Goal: Task Accomplishment & Management: Complete application form

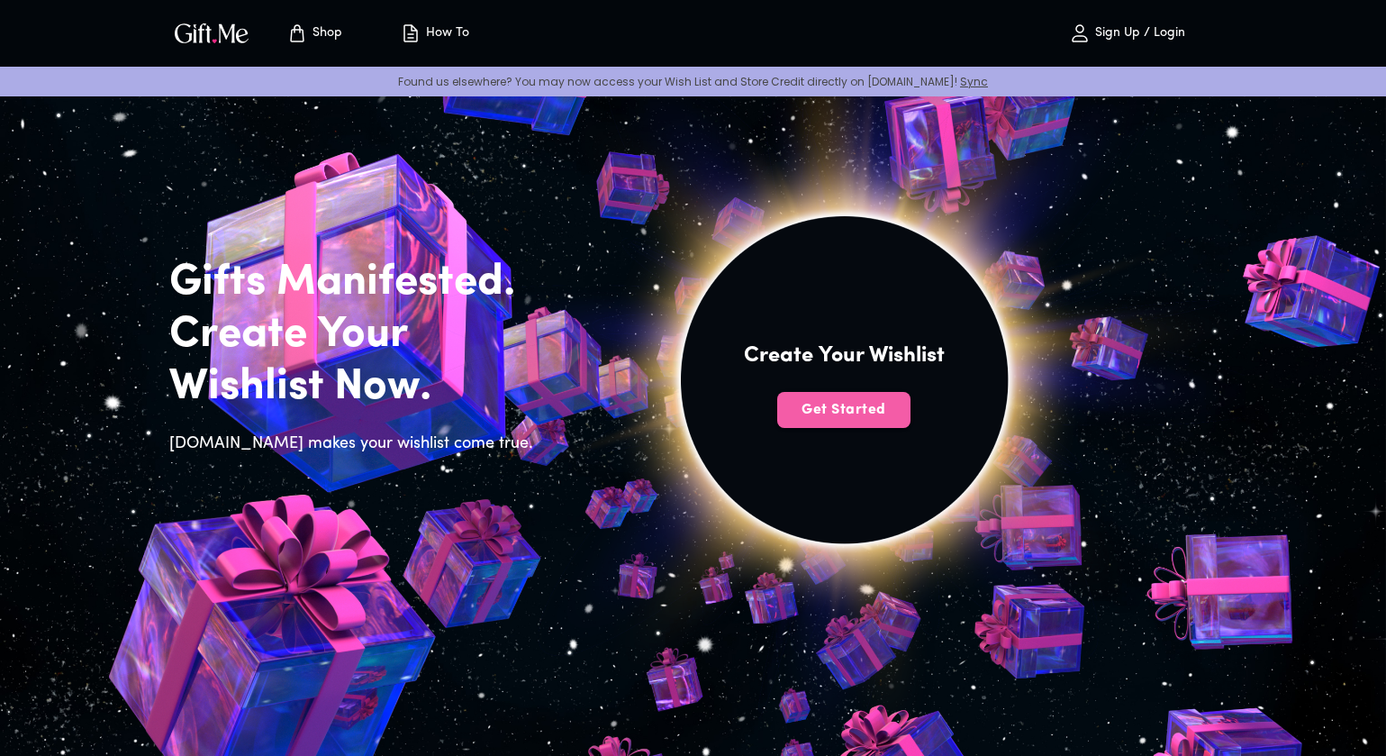
click at [832, 417] on span "Get Started" at bounding box center [843, 410] width 133 height 20
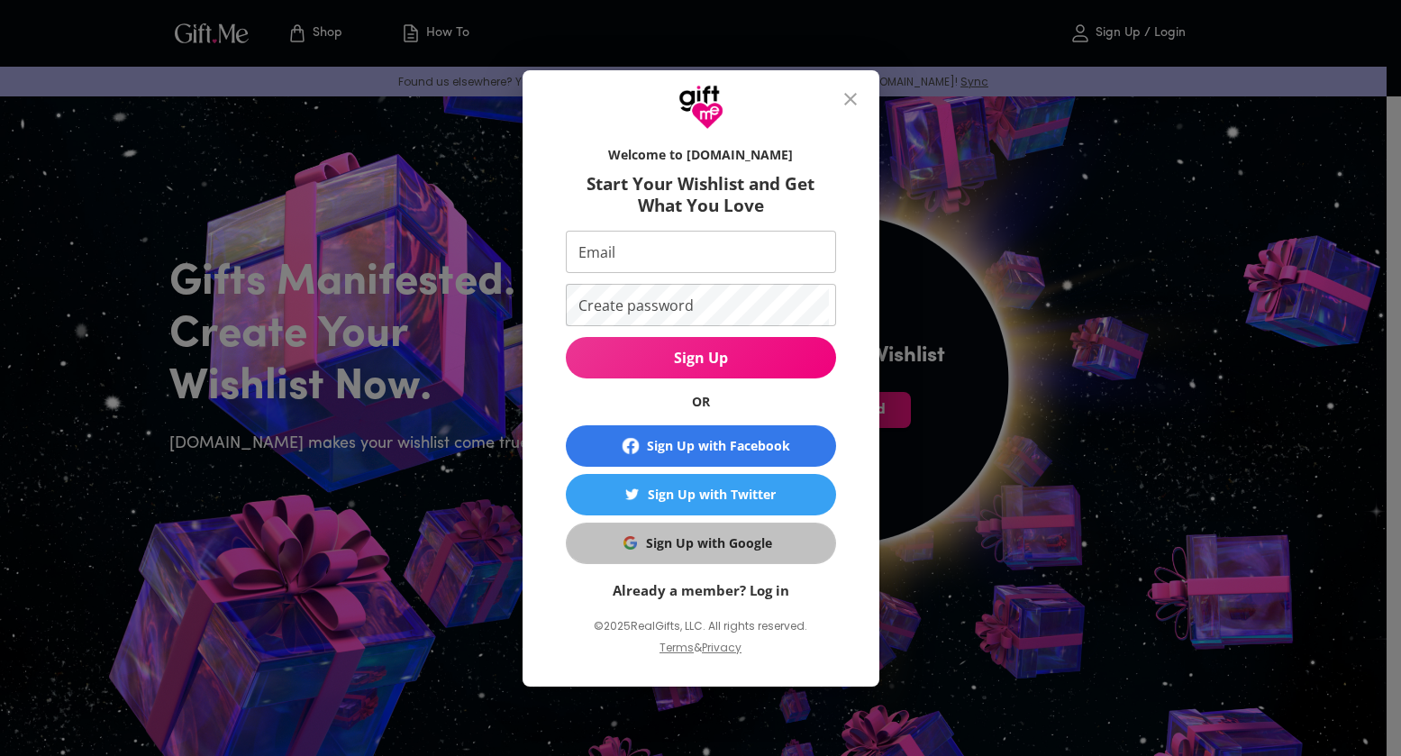
click at [768, 535] on div "Sign Up with Google" at bounding box center [709, 543] width 126 height 20
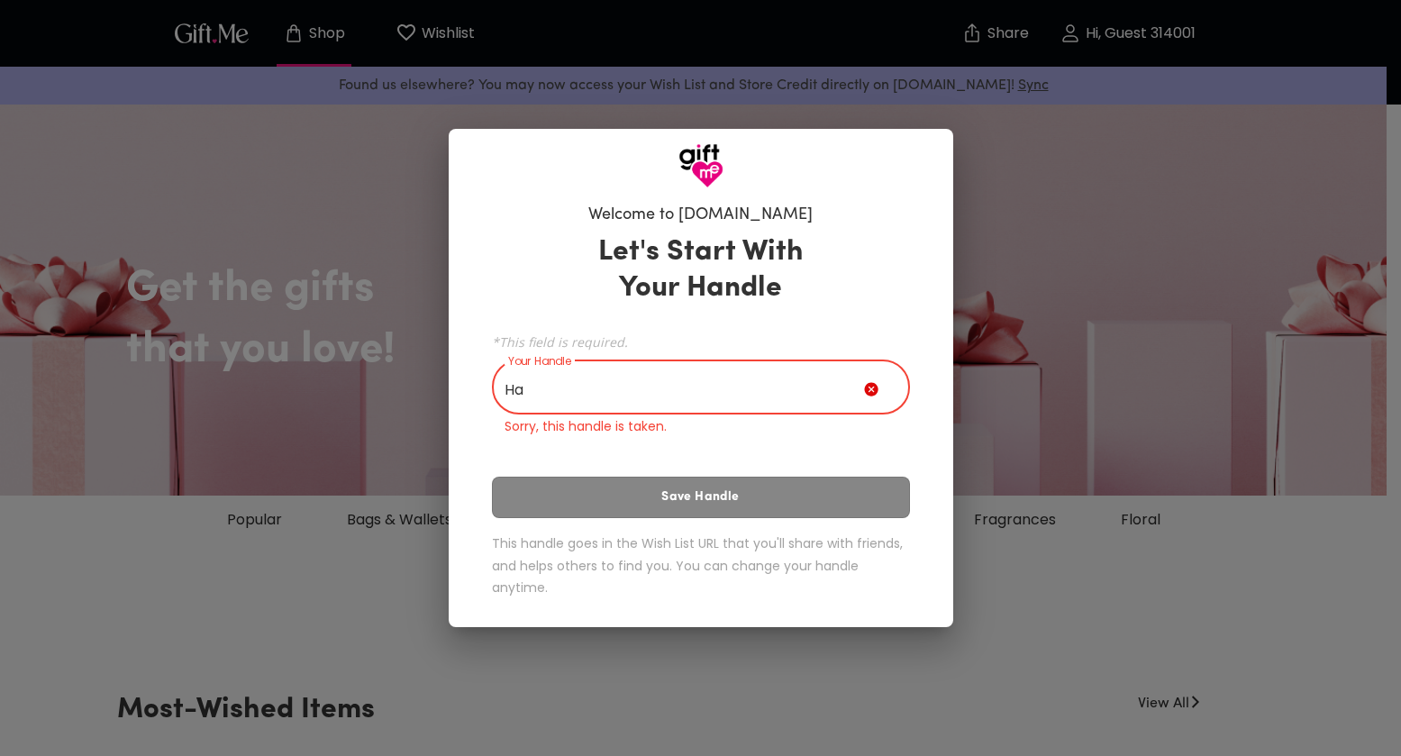
type input "H"
